Goal: Navigation & Orientation: Find specific page/section

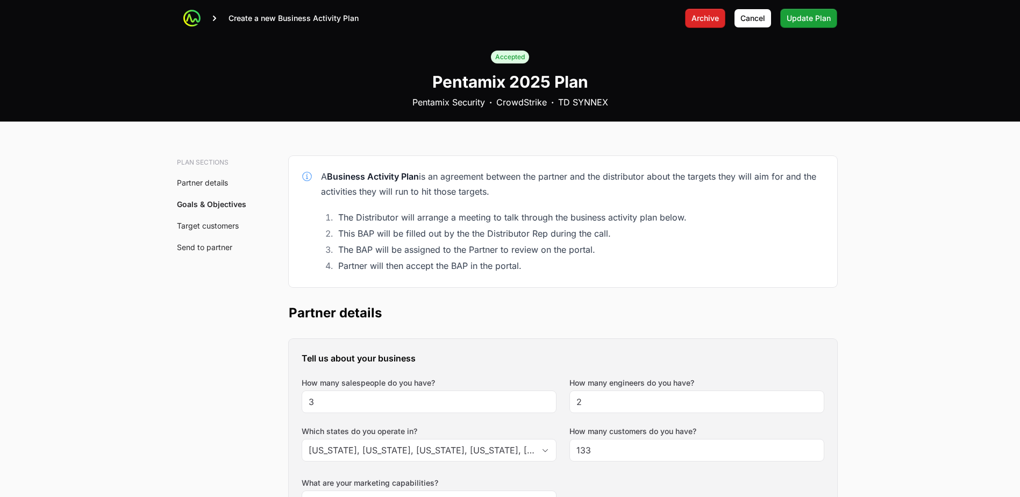
scroll to position [2264, 0]
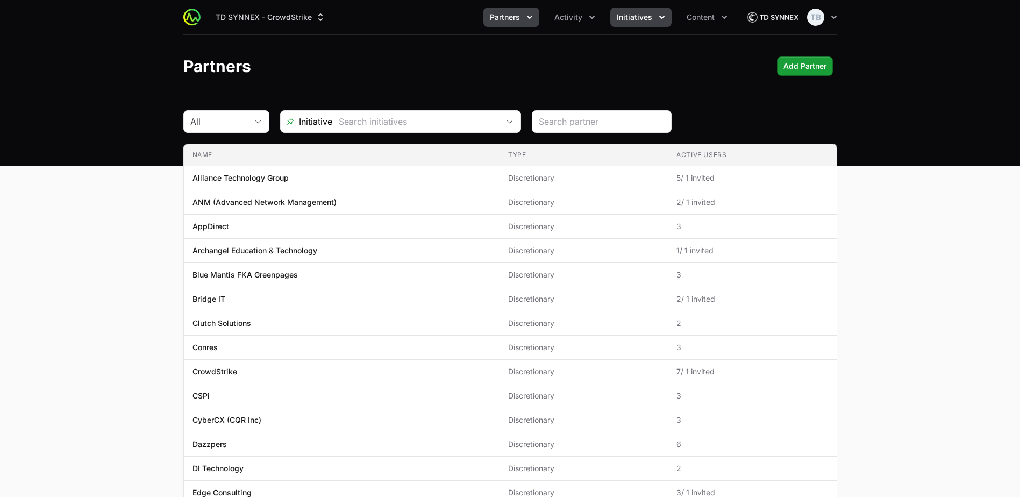
click at [643, 25] on button "Initiatives" at bounding box center [640, 17] width 61 height 19
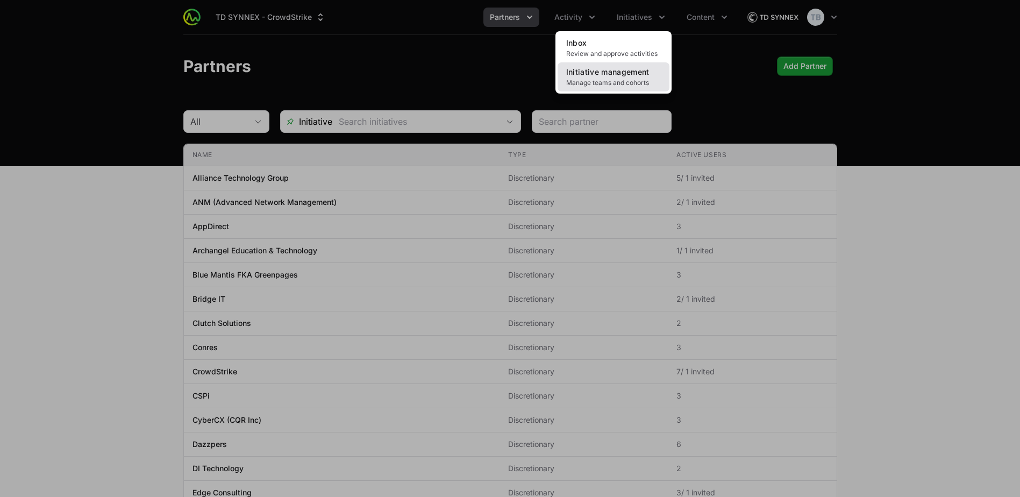
click at [599, 79] on span "Manage teams and cohorts" at bounding box center [613, 83] width 95 height 9
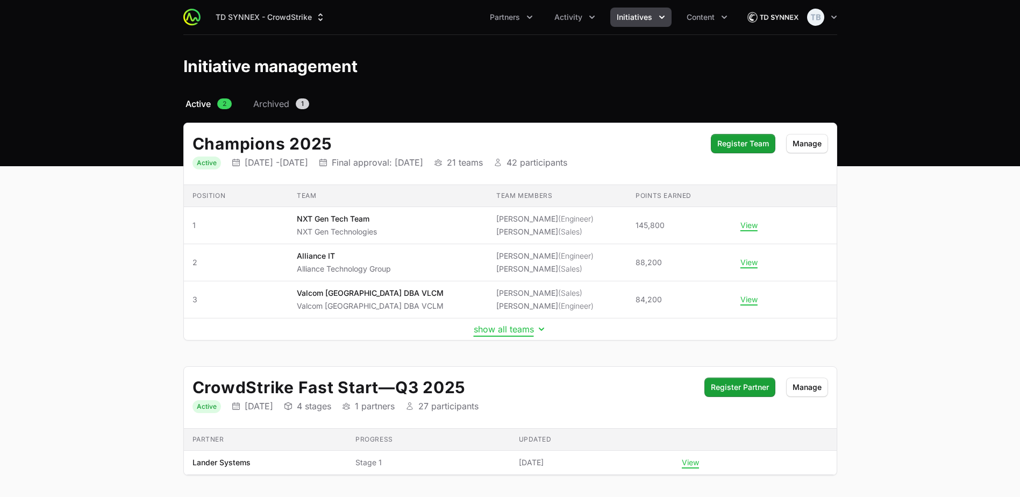
click at [524, 333] on button "show all teams" at bounding box center [510, 329] width 73 height 11
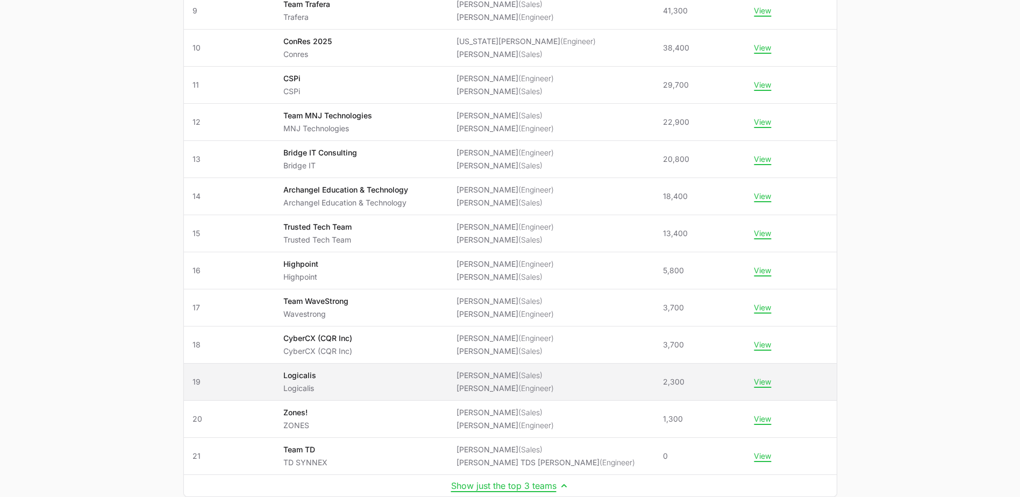
scroll to position [538, 0]
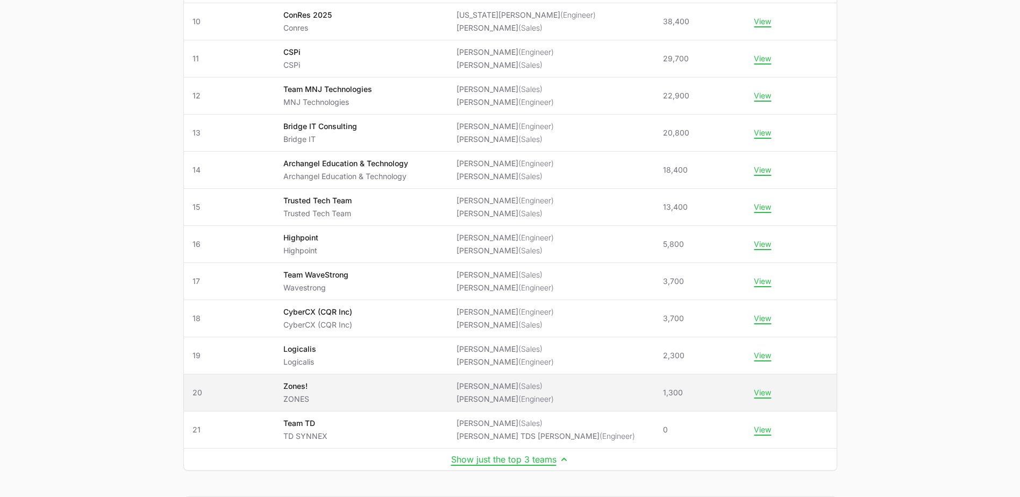
click at [304, 396] on p "ZONES" at bounding box center [296, 399] width 26 height 11
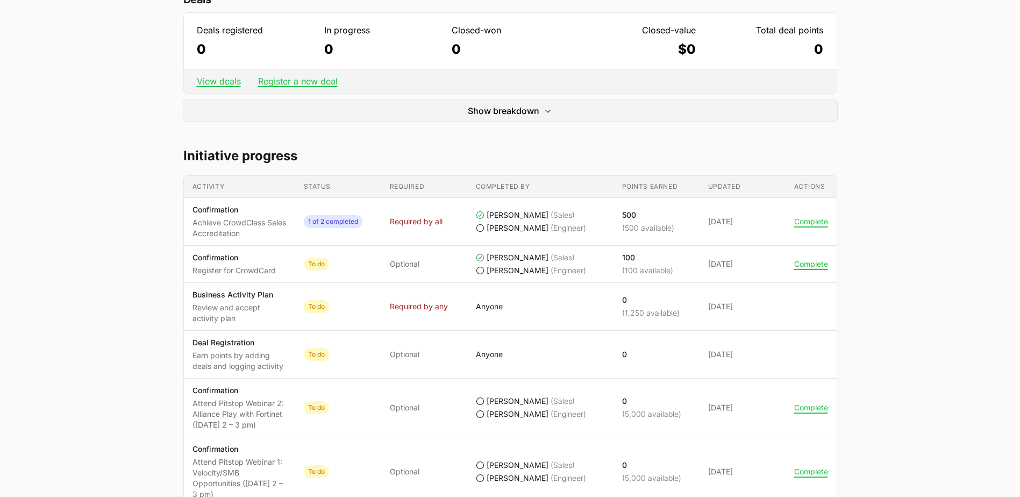
scroll to position [353, 0]
